Goal: Find specific page/section

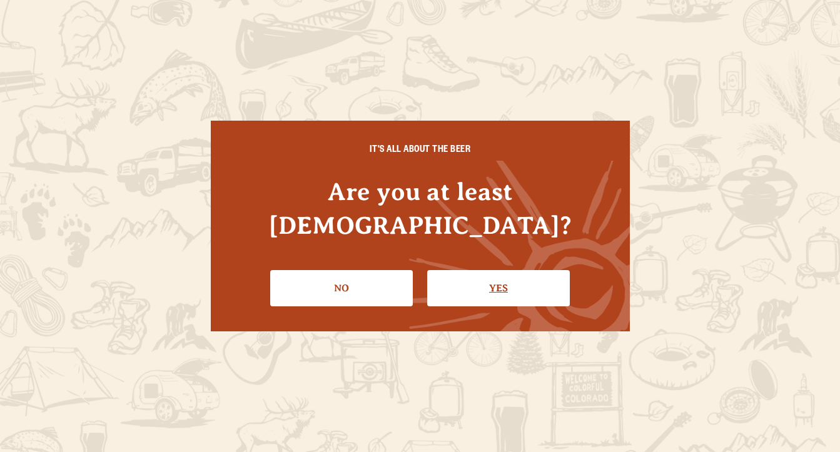
click at [490, 273] on link "Yes" at bounding box center [498, 288] width 143 height 36
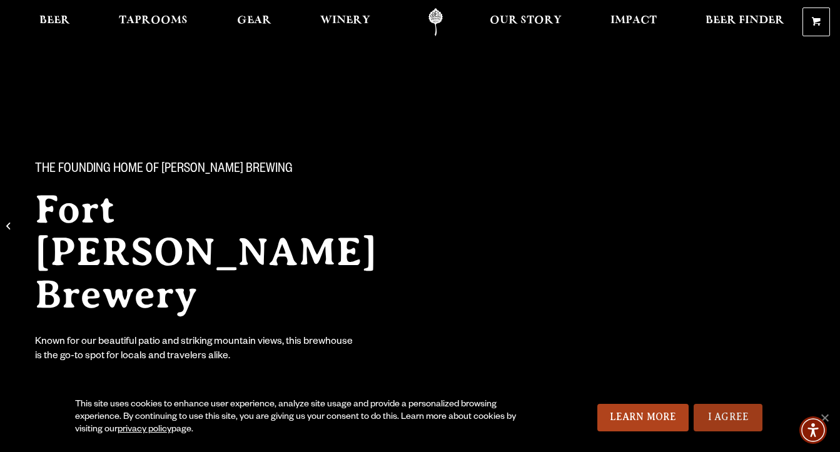
click at [737, 416] on link "I Agree" at bounding box center [728, 418] width 69 height 28
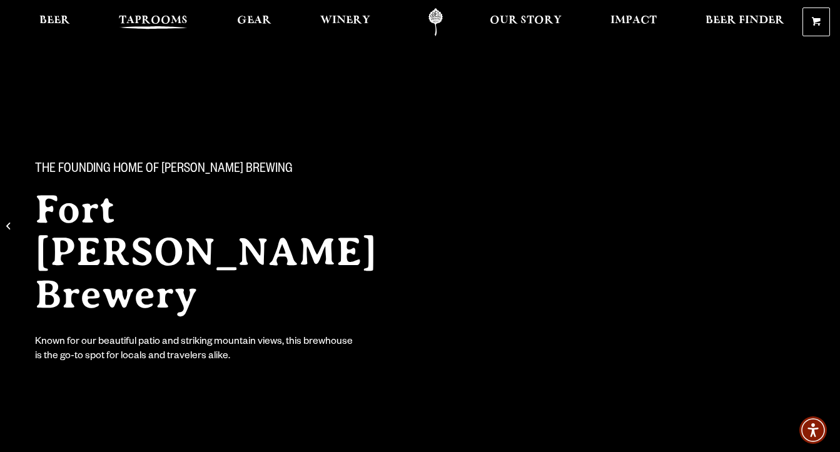
click at [163, 21] on span "Taprooms" at bounding box center [153, 21] width 69 height 10
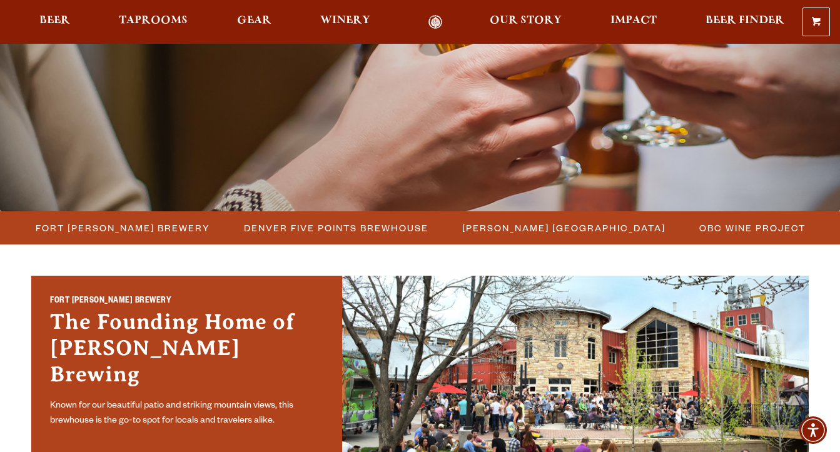
scroll to position [205, 0]
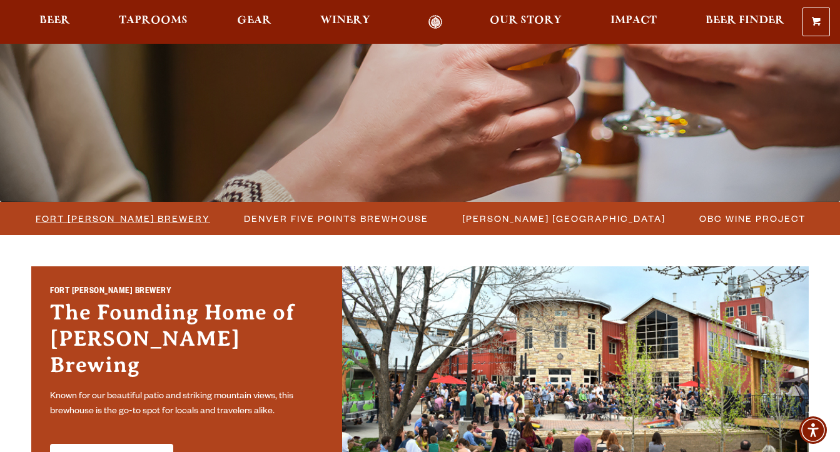
click at [163, 217] on span "Fort [PERSON_NAME] Brewery" at bounding box center [123, 219] width 175 height 18
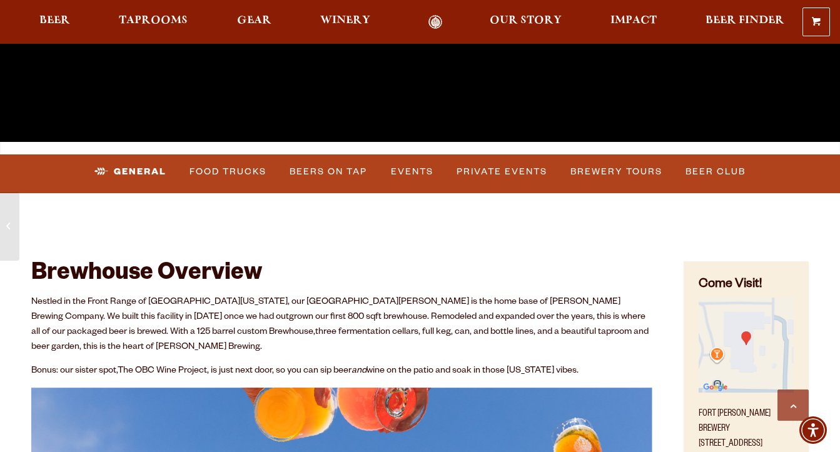
scroll to position [335, 0]
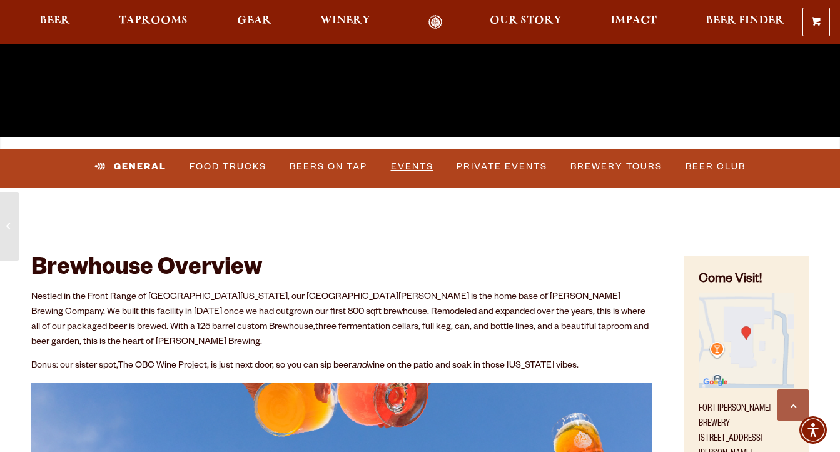
click at [406, 168] on link "Events" at bounding box center [412, 167] width 53 height 29
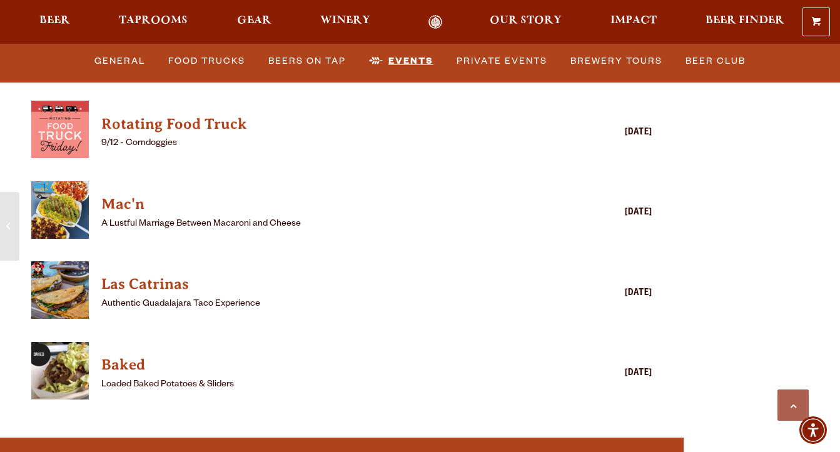
scroll to position [3388, 0]
